Goal: Task Accomplishment & Management: Use online tool/utility

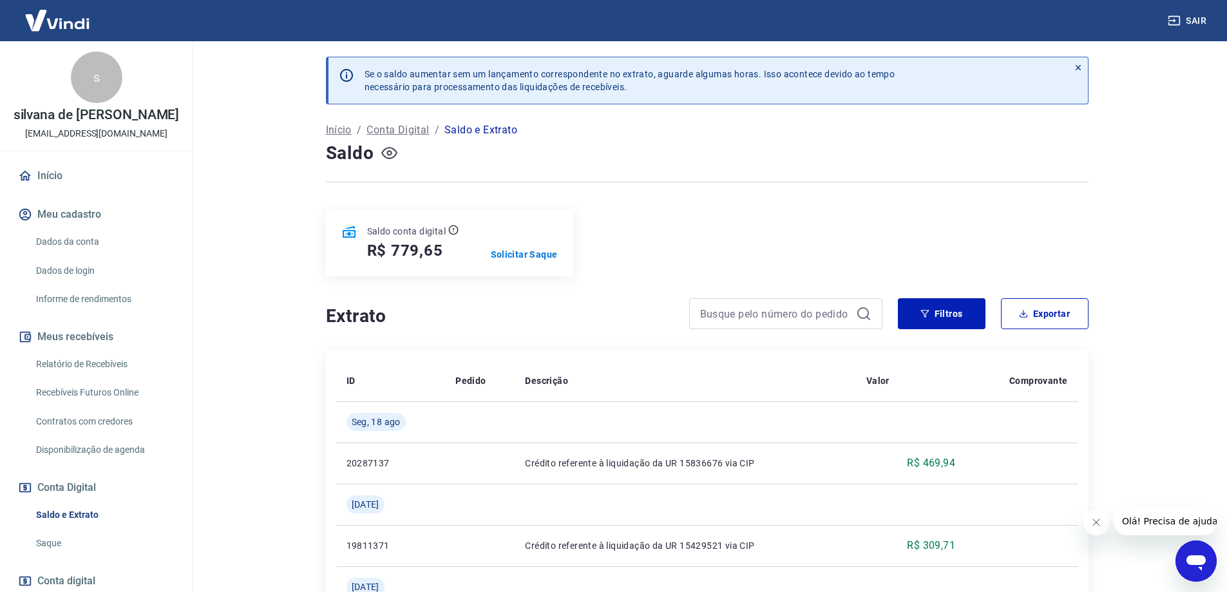
click at [391, 153] on icon "button" at bounding box center [388, 153] width 5 height 5
click at [525, 256] on p "Solicitar Saque" at bounding box center [524, 254] width 67 height 13
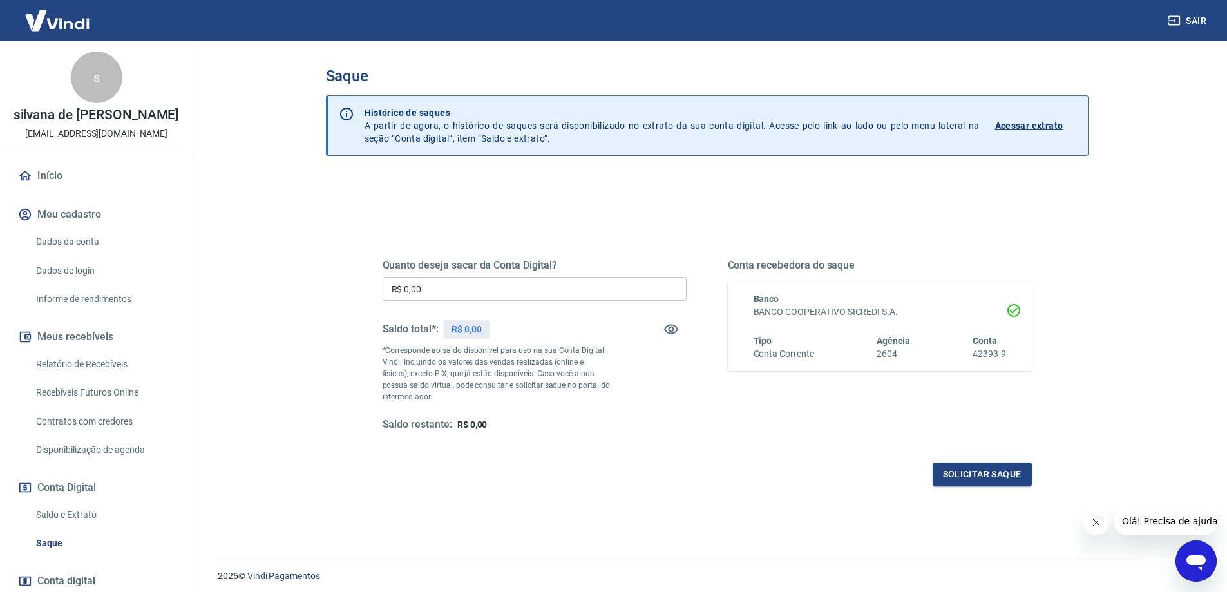
click at [476, 292] on input "R$ 0,00" at bounding box center [534, 289] width 304 height 24
type input "R$ 779,00"
click at [980, 472] on button "Solicitar saque" at bounding box center [981, 474] width 99 height 24
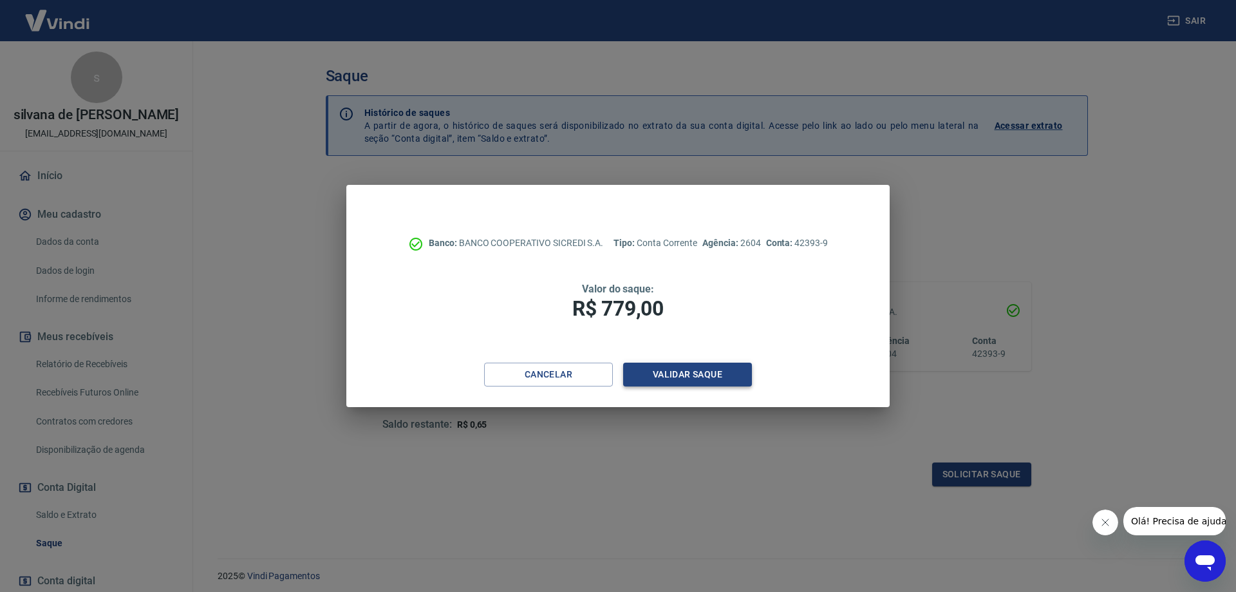
click at [705, 375] on button "Validar saque" at bounding box center [687, 374] width 129 height 24
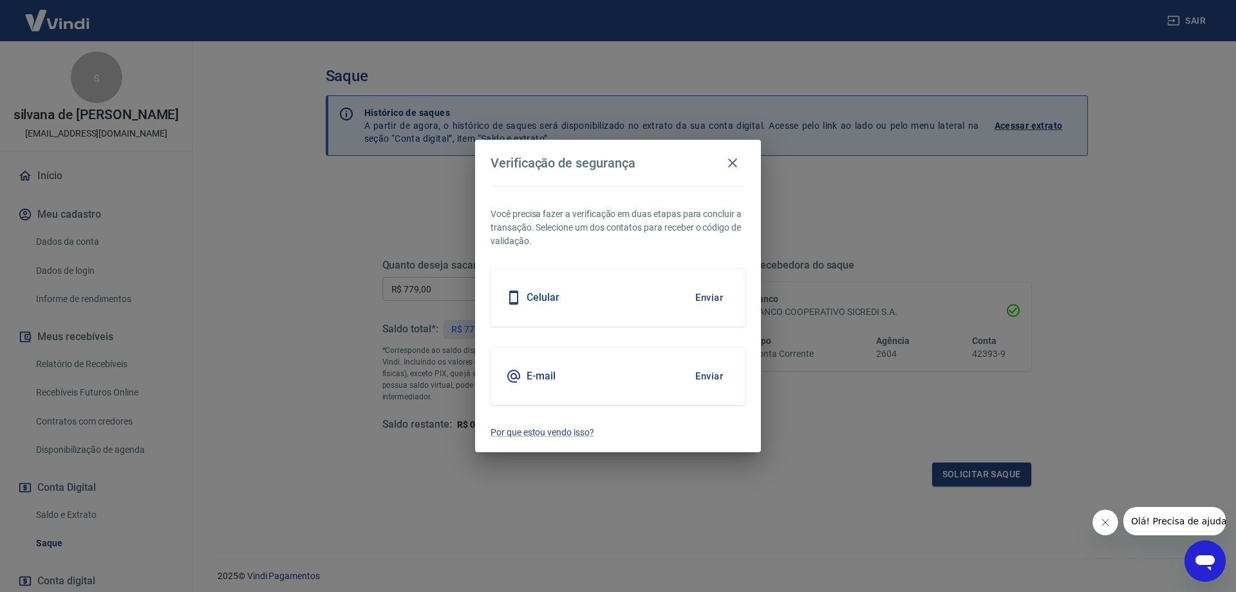
click at [711, 294] on button "Enviar" at bounding box center [709, 297] width 42 height 27
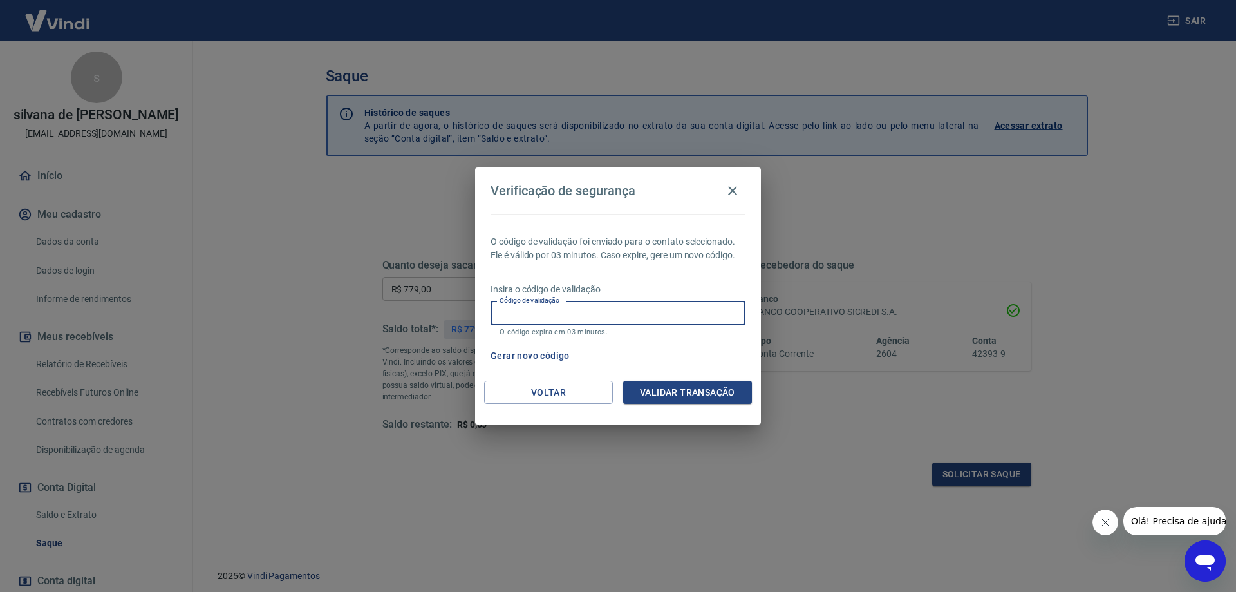
click at [671, 321] on input "Código de validação" at bounding box center [618, 313] width 255 height 24
type input "845915"
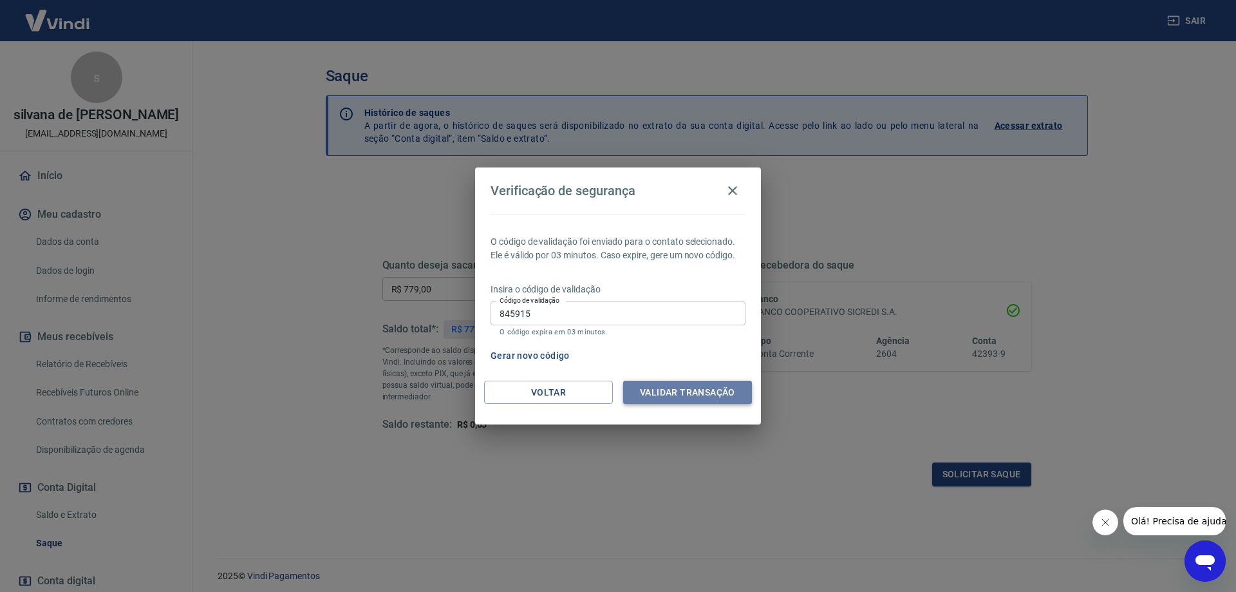
click at [686, 393] on button "Validar transação" at bounding box center [687, 393] width 129 height 24
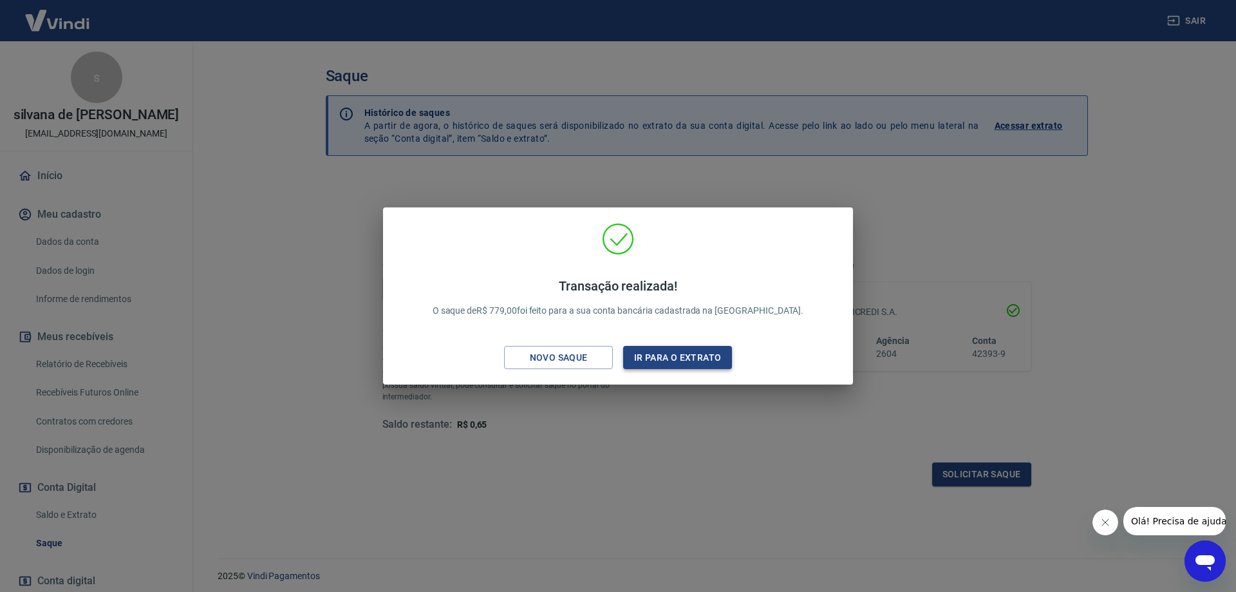
click at [692, 358] on button "Ir para o extrato" at bounding box center [677, 358] width 109 height 24
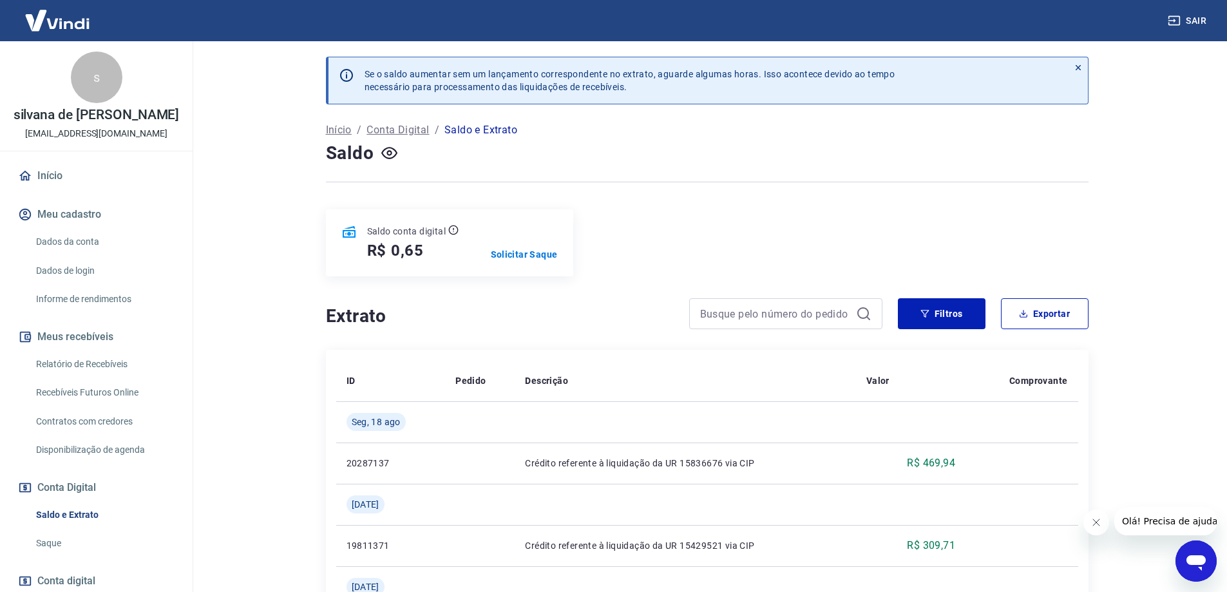
click at [1176, 75] on main "Se o saldo aumentar sem um lançamento correspondente no extrato, aguarde alguma…" at bounding box center [707, 316] width 1040 height 550
